Goal: Task Accomplishment & Management: Use online tool/utility

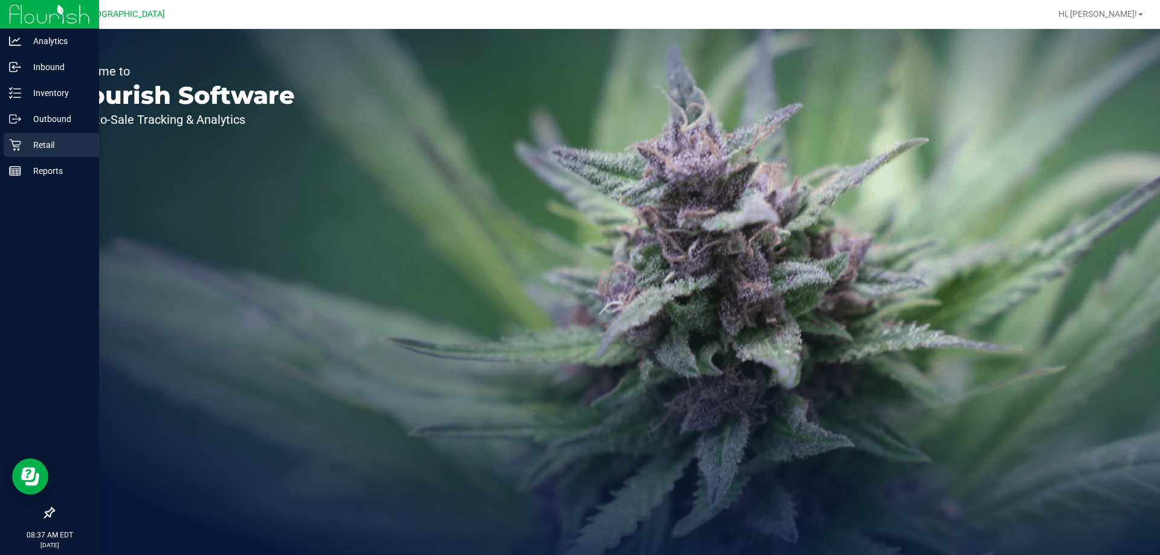
click at [48, 146] on p "Retail" at bounding box center [57, 145] width 72 height 14
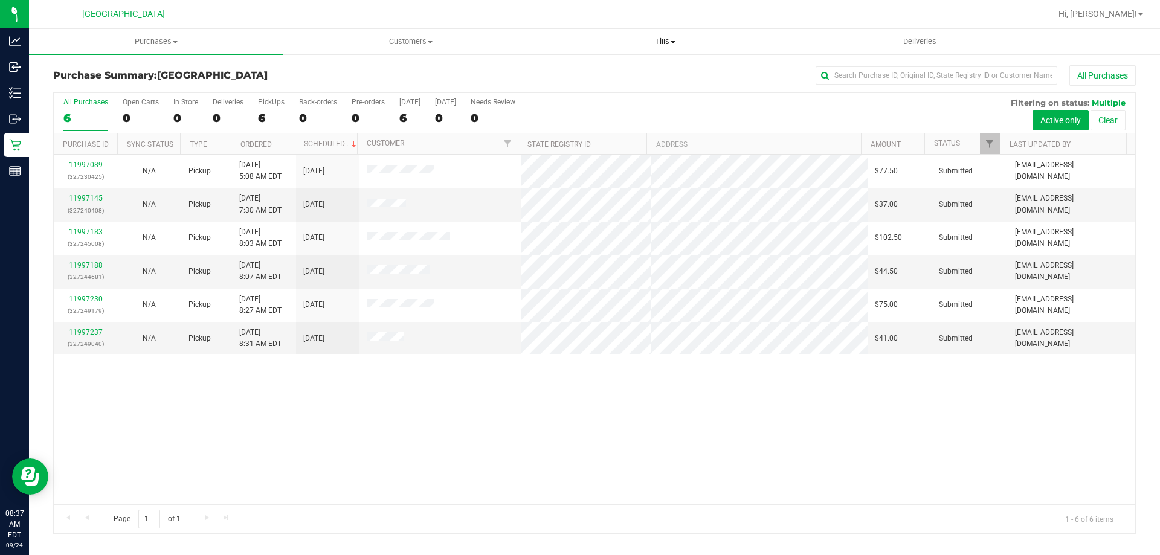
click at [669, 45] on span "Tills" at bounding box center [664, 41] width 253 height 11
click at [611, 76] on span "Manage tills" at bounding box center [579, 73] width 82 height 10
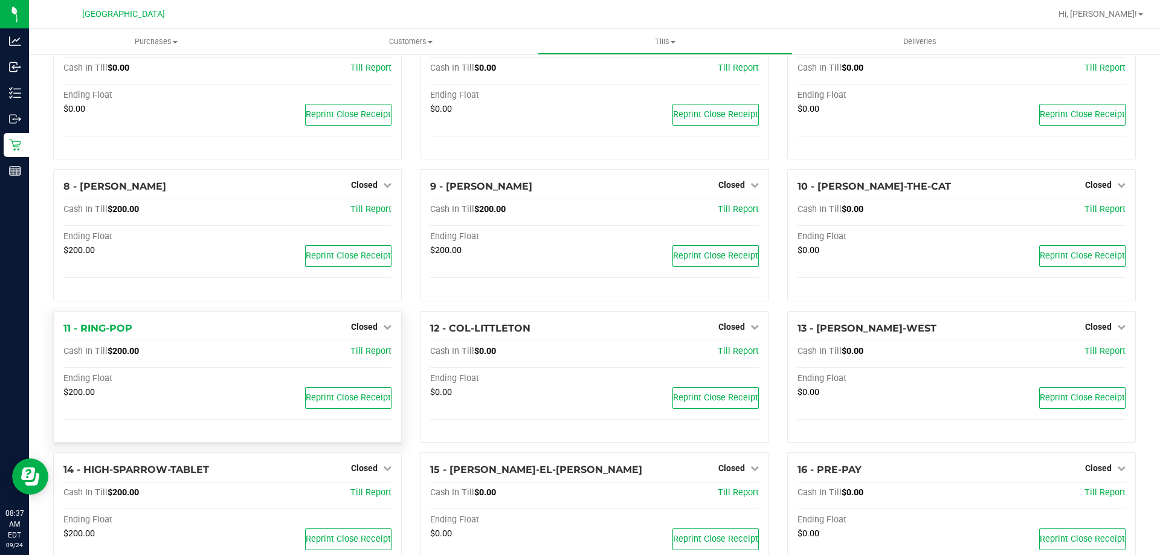
scroll to position [284, 0]
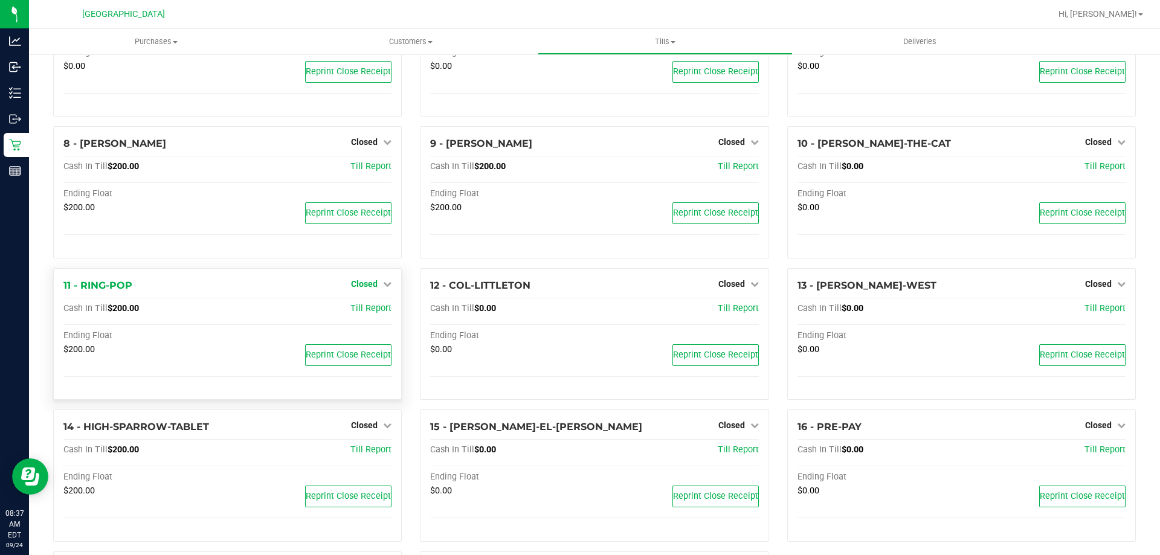
click at [383, 288] on icon at bounding box center [387, 284] width 8 height 8
click at [371, 310] on link "Open Till" at bounding box center [364, 309] width 32 height 10
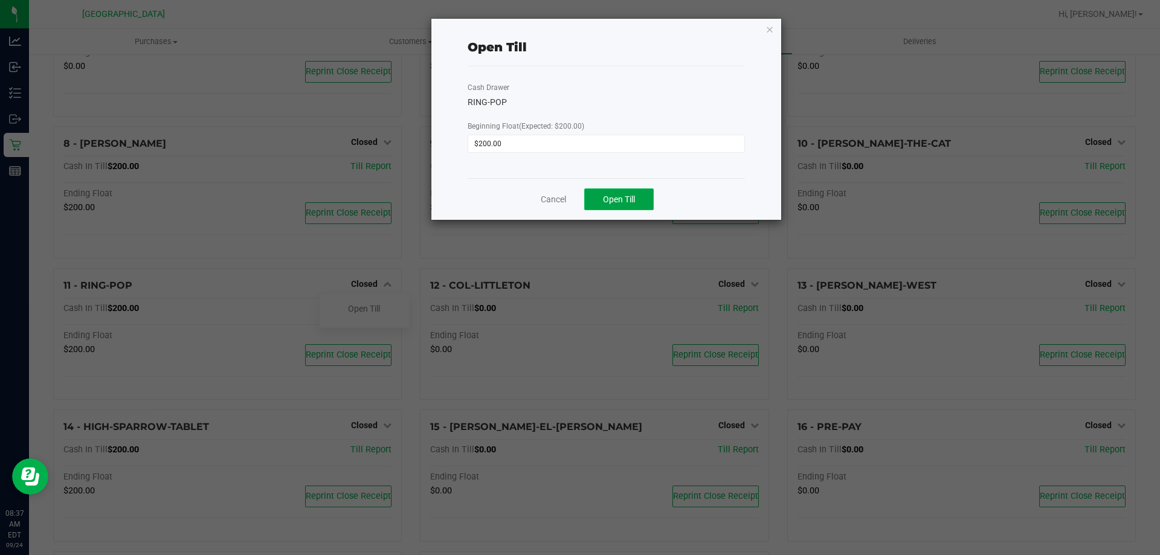
click at [607, 194] on span "Open Till" at bounding box center [619, 199] width 32 height 10
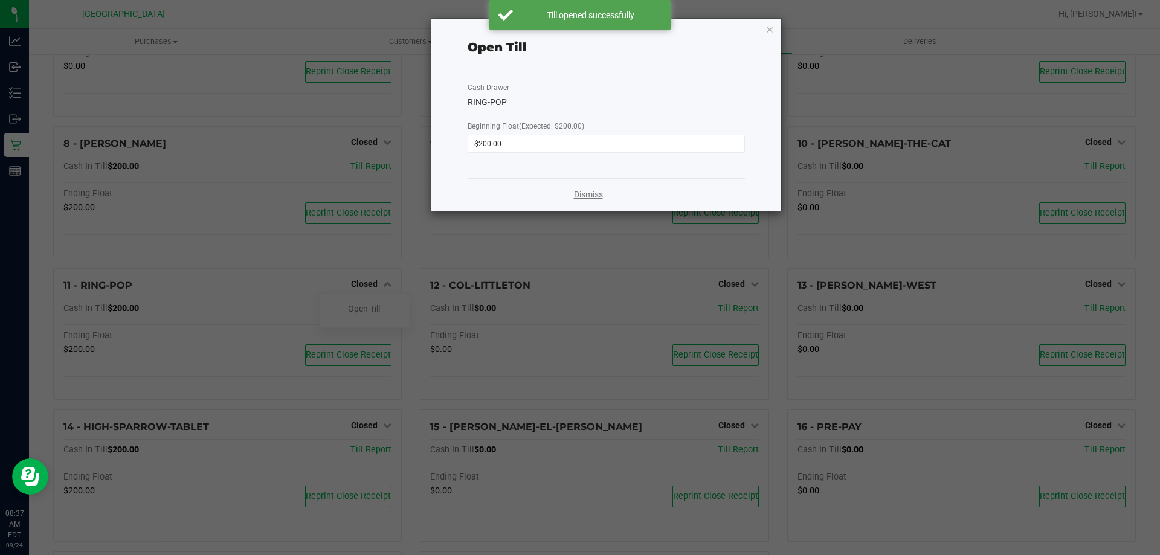
click at [598, 198] on link "Dismiss" at bounding box center [588, 194] width 29 height 13
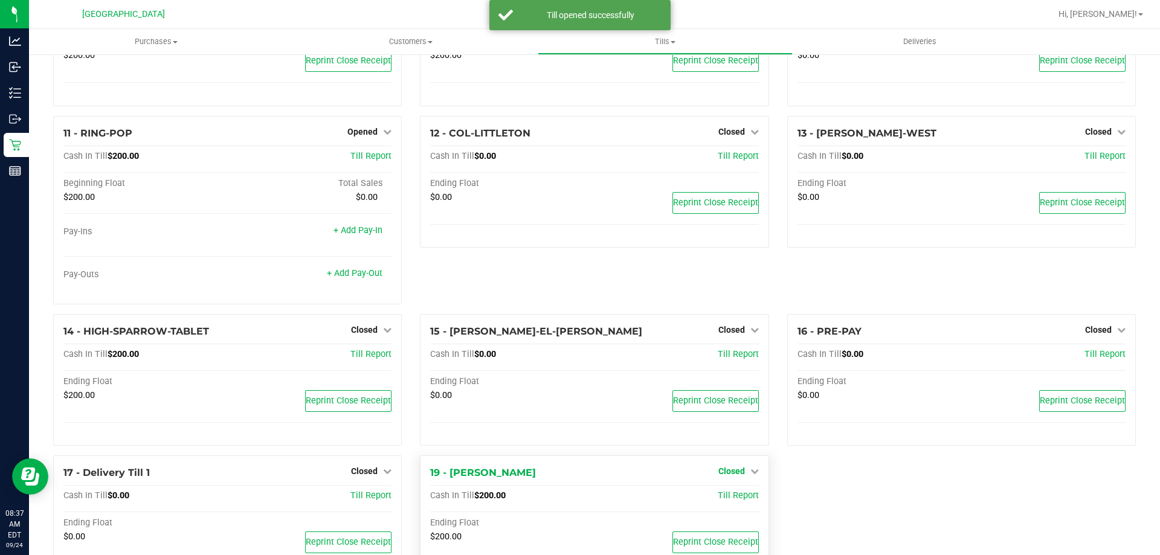
scroll to position [493, 0]
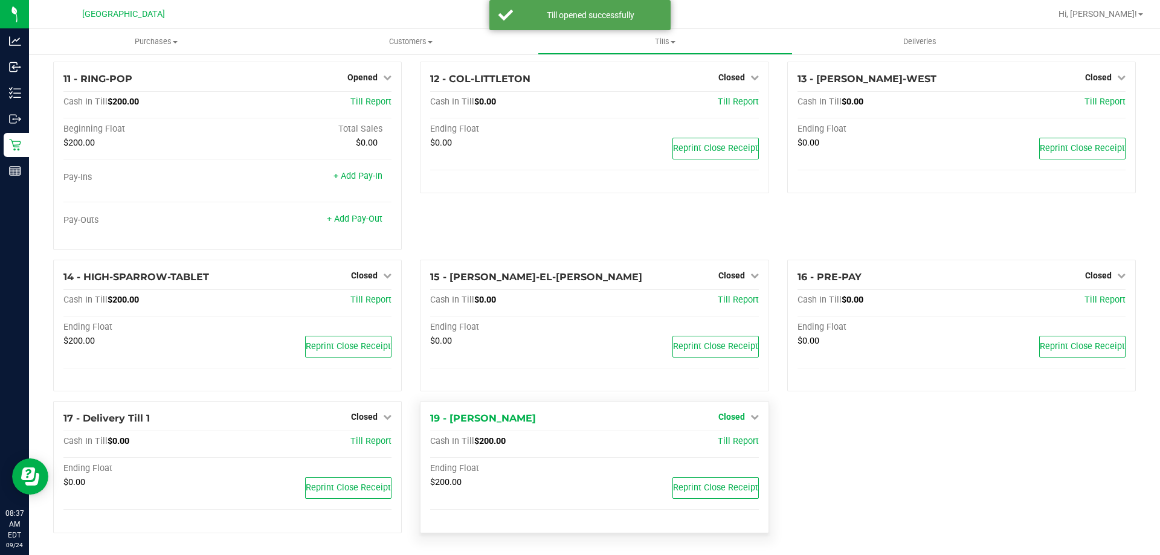
click at [750, 417] on icon at bounding box center [754, 417] width 8 height 8
click at [721, 440] on link "Open Till" at bounding box center [731, 442] width 32 height 10
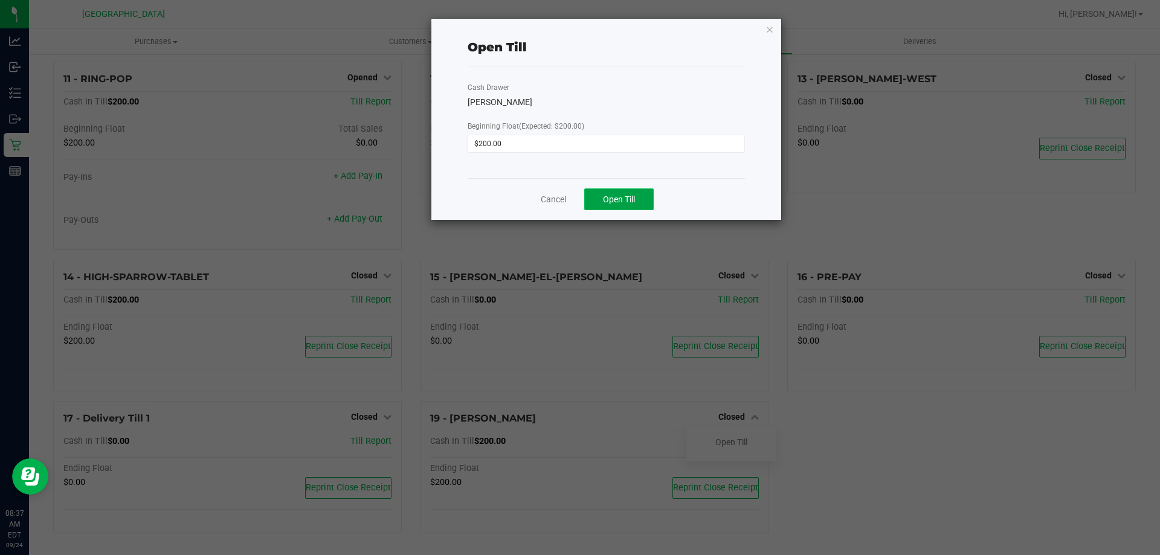
click at [631, 201] on span "Open Till" at bounding box center [619, 199] width 32 height 10
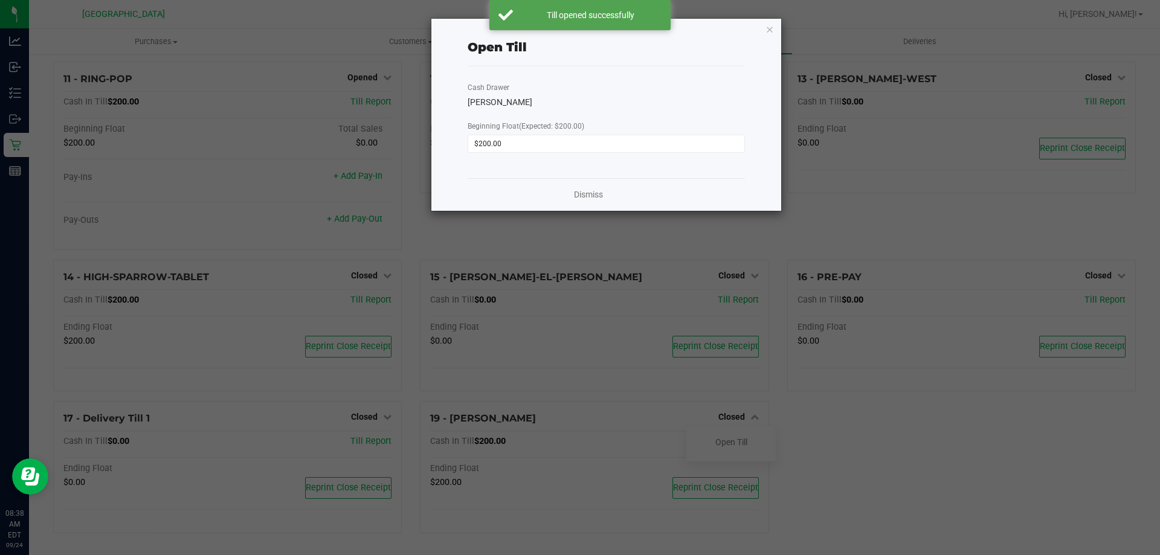
click at [584, 201] on div "Dismiss" at bounding box center [605, 194] width 277 height 33
click at [588, 194] on link "Dismiss" at bounding box center [588, 194] width 29 height 13
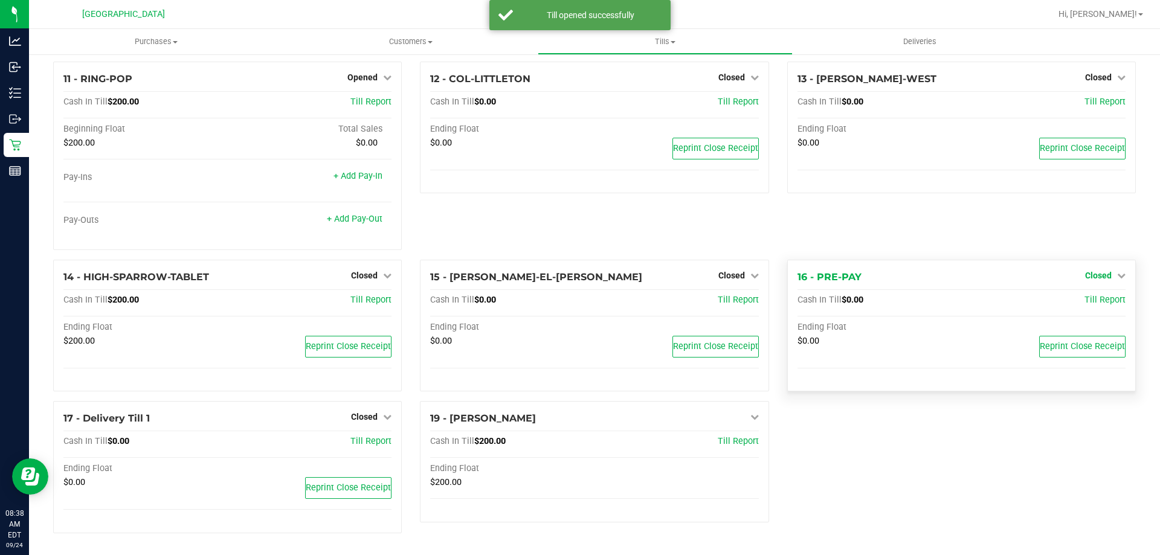
click at [1106, 280] on link "Closed" at bounding box center [1105, 276] width 40 height 10
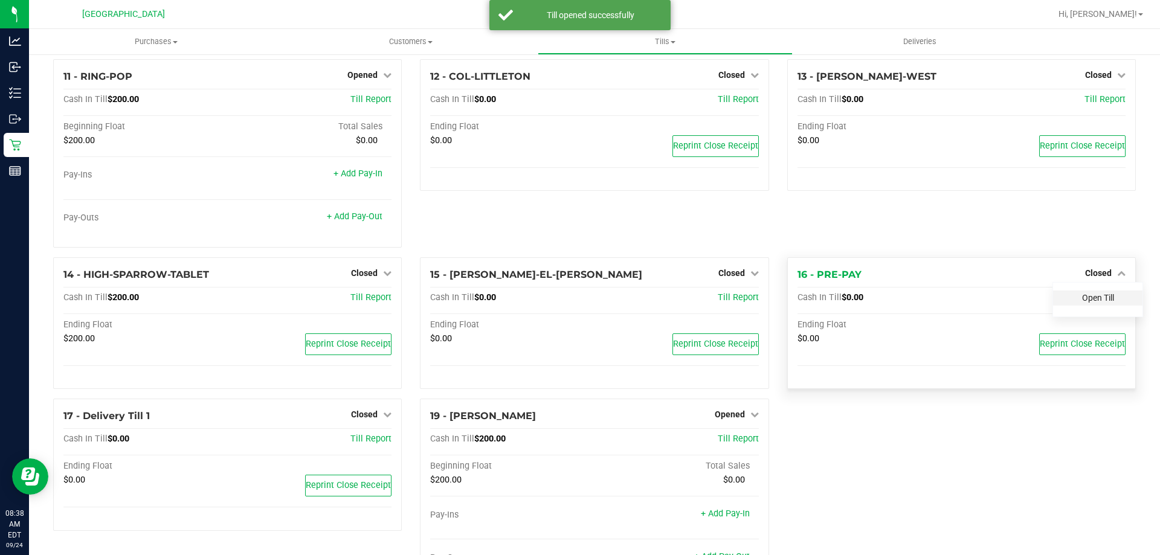
click at [1088, 302] on link "Open Till" at bounding box center [1098, 298] width 32 height 10
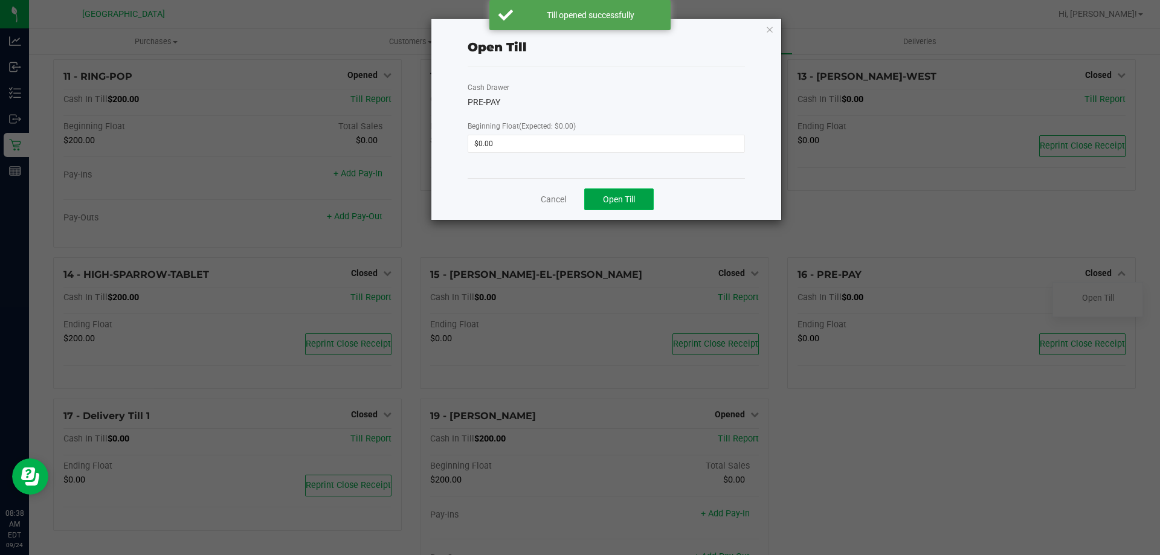
click at [605, 199] on span "Open Till" at bounding box center [619, 199] width 32 height 10
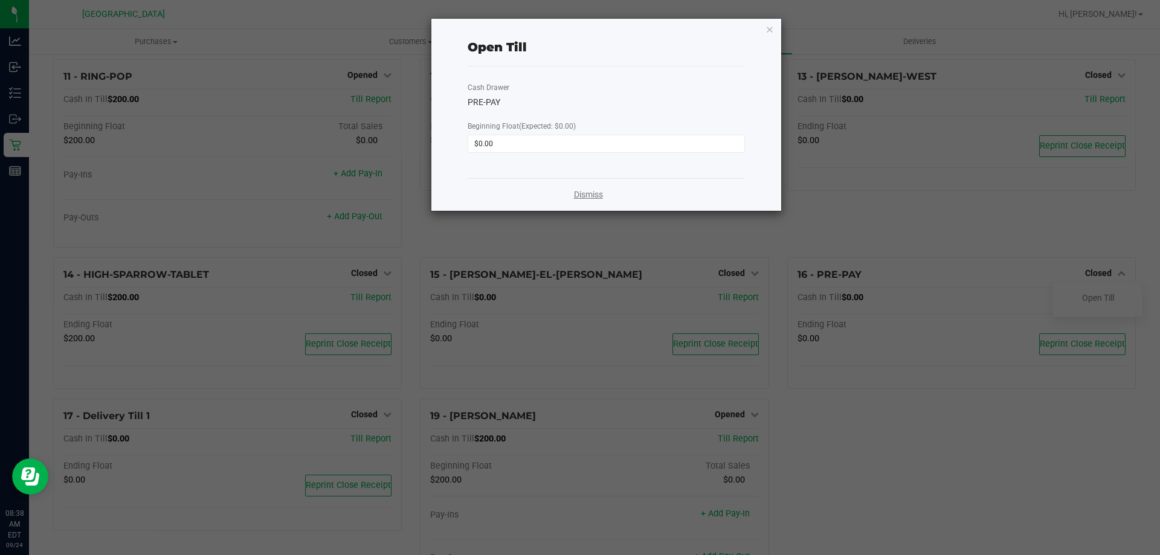
click at [584, 191] on link "Dismiss" at bounding box center [588, 194] width 29 height 13
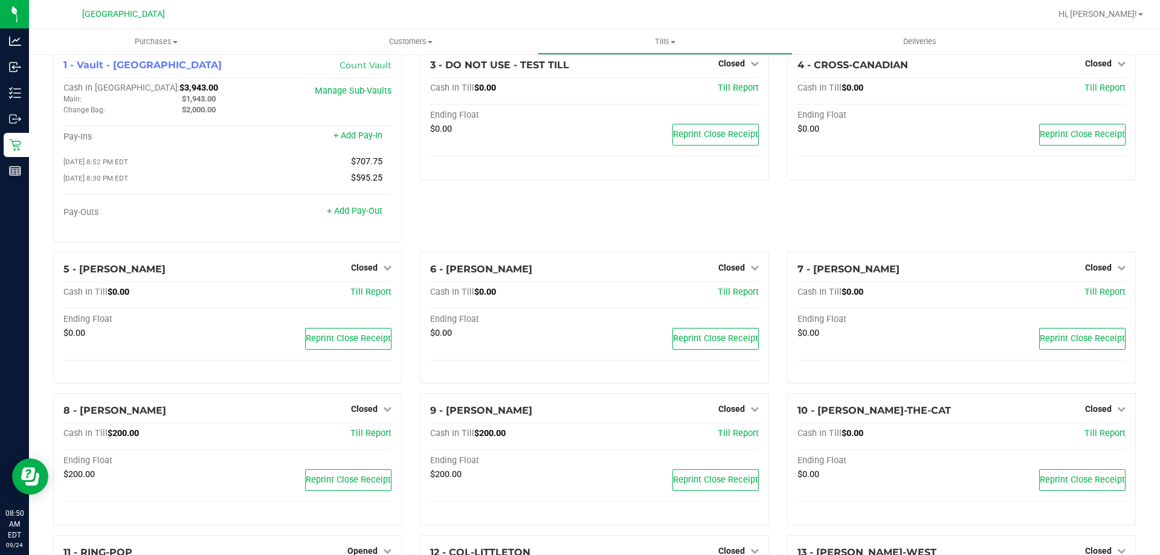
scroll to position [0, 0]
